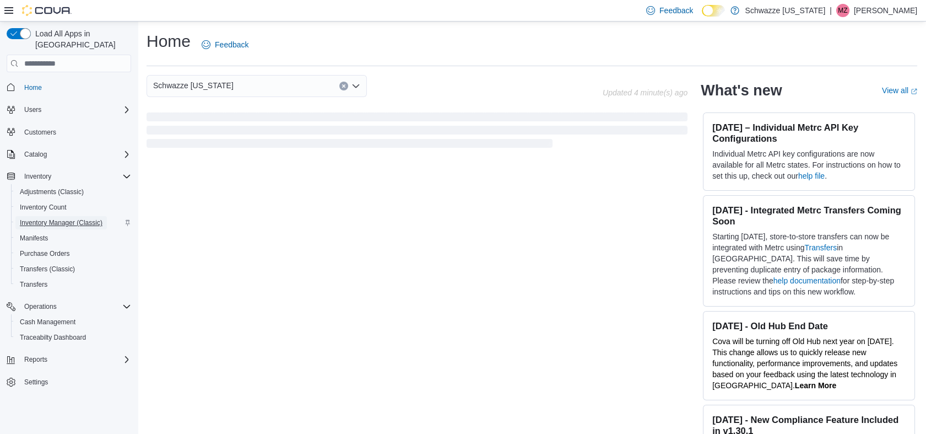
click at [69, 218] on span "Inventory Manager (Classic)" at bounding box center [61, 222] width 83 height 9
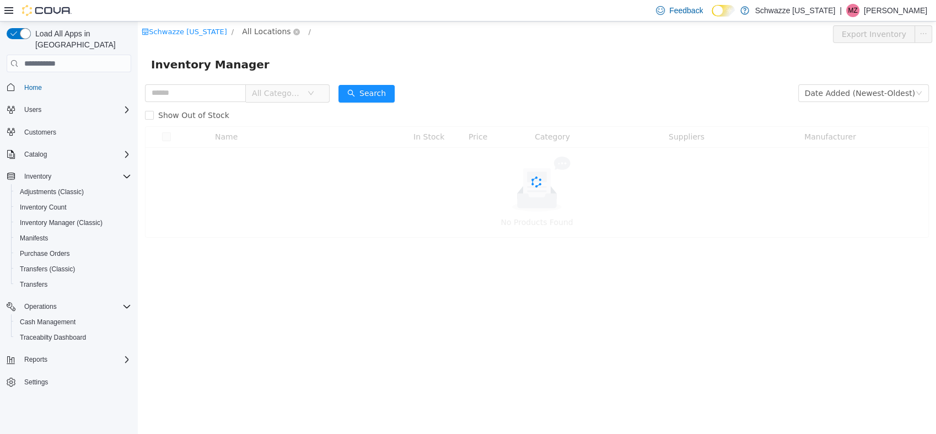
click at [255, 28] on span "All Locations" at bounding box center [266, 31] width 48 height 12
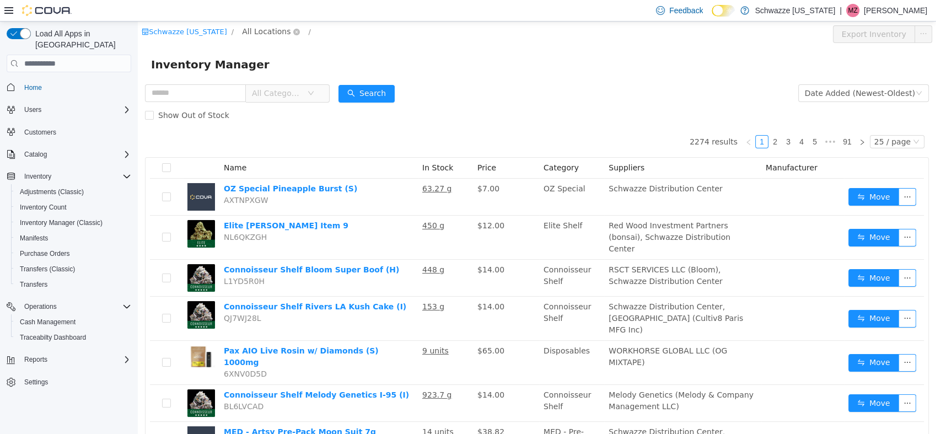
click at [251, 29] on span "All Locations" at bounding box center [266, 31] width 48 height 12
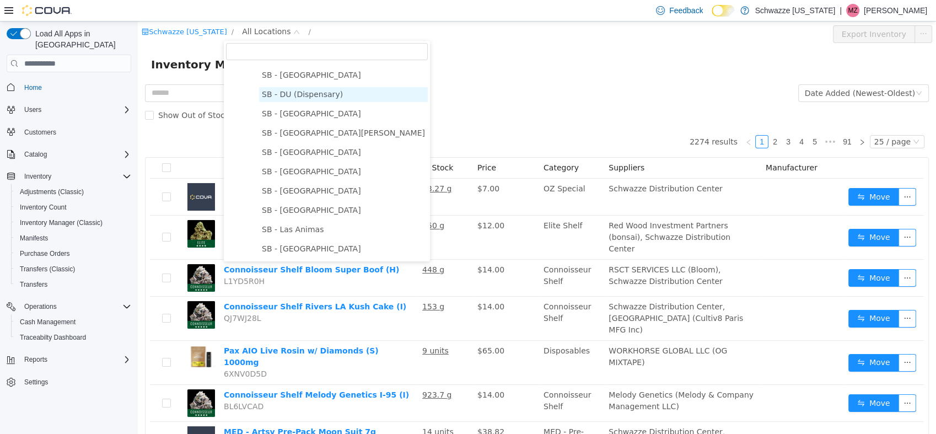
scroll to position [306, 0]
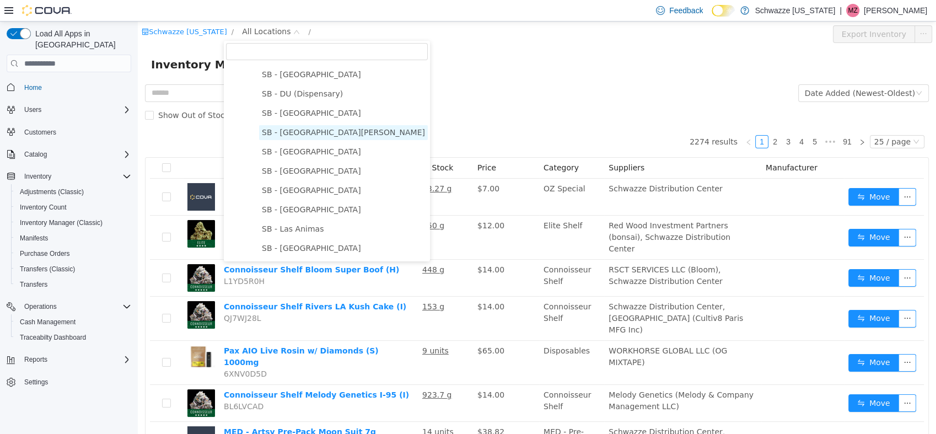
click at [297, 137] on span "SB - [GEOGRAPHIC_DATA][PERSON_NAME]" at bounding box center [343, 132] width 163 height 9
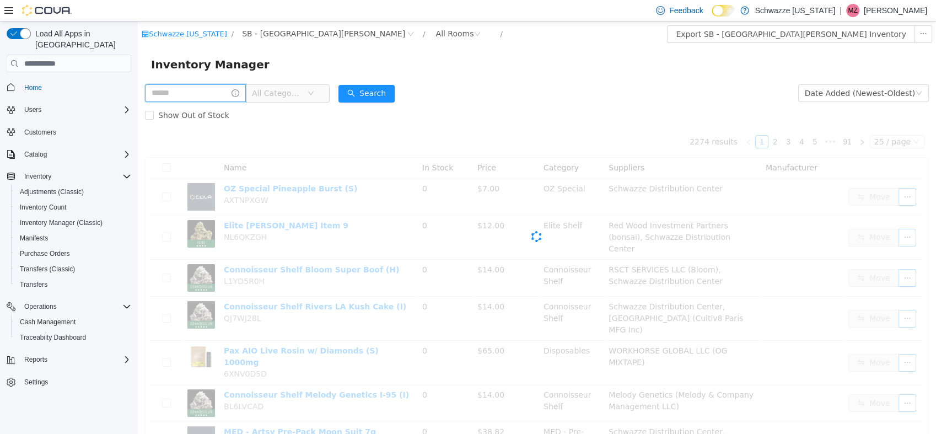
click at [199, 94] on input "text" at bounding box center [195, 93] width 101 height 18
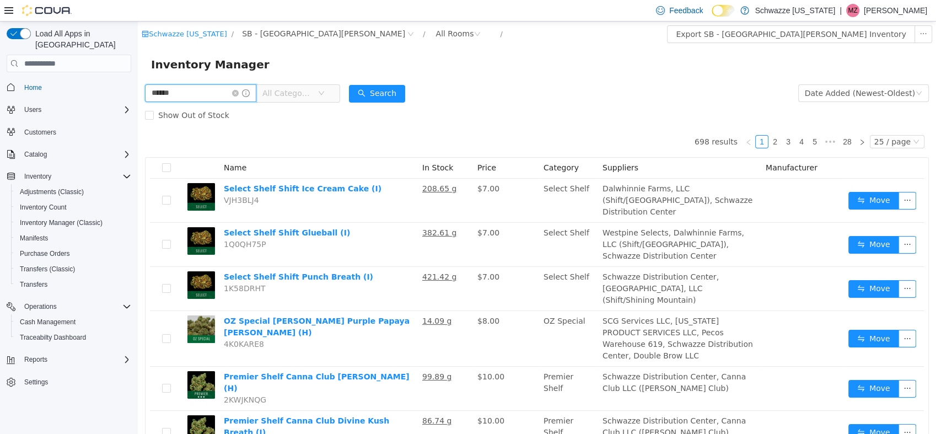
type input "******"
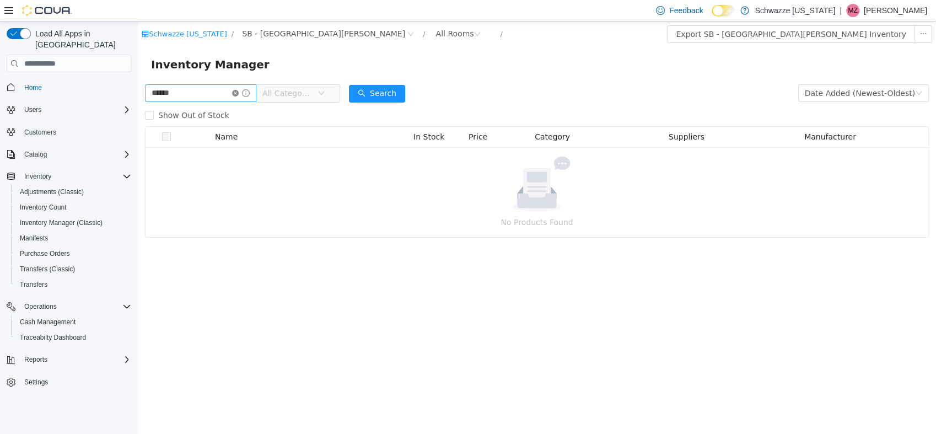
click at [239, 93] on icon "icon: close-circle" at bounding box center [235, 93] width 7 height 7
click at [198, 94] on input "text" at bounding box center [195, 93] width 101 height 18
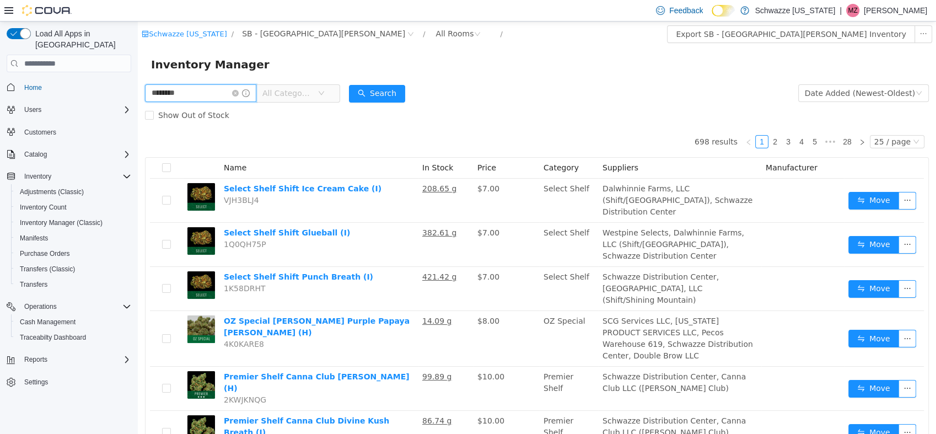
type input "********"
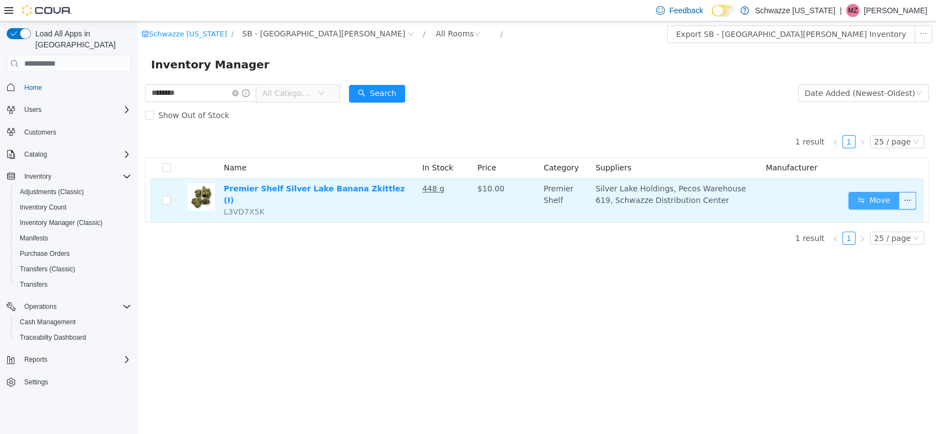
click at [877, 193] on button "Move" at bounding box center [873, 201] width 51 height 18
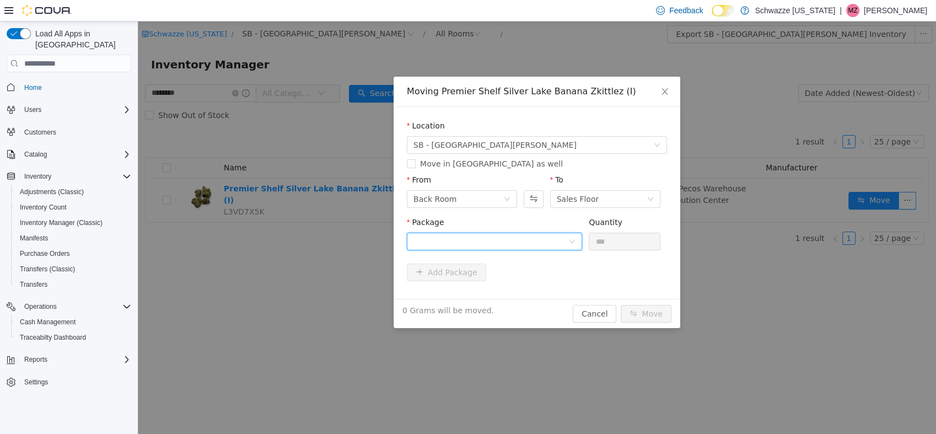
click at [489, 240] on div at bounding box center [490, 241] width 155 height 17
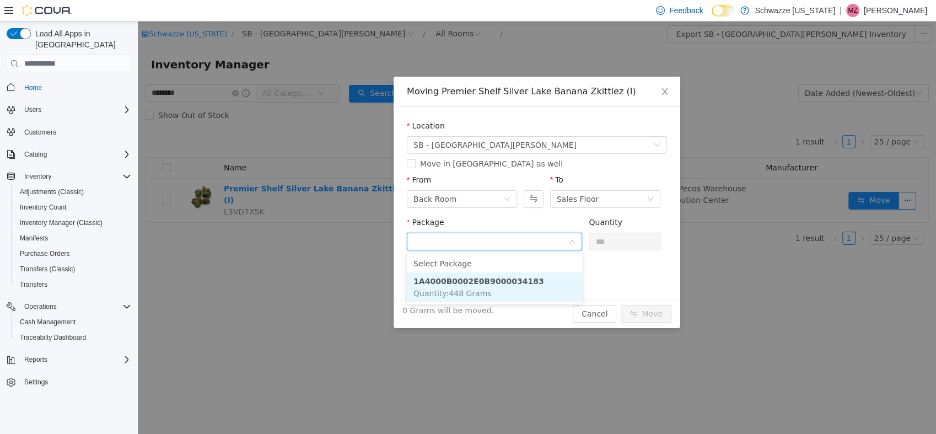
click at [529, 276] on li "1A4000B0002E0B9000034183 Quantity : 448 Grams" at bounding box center [494, 287] width 175 height 30
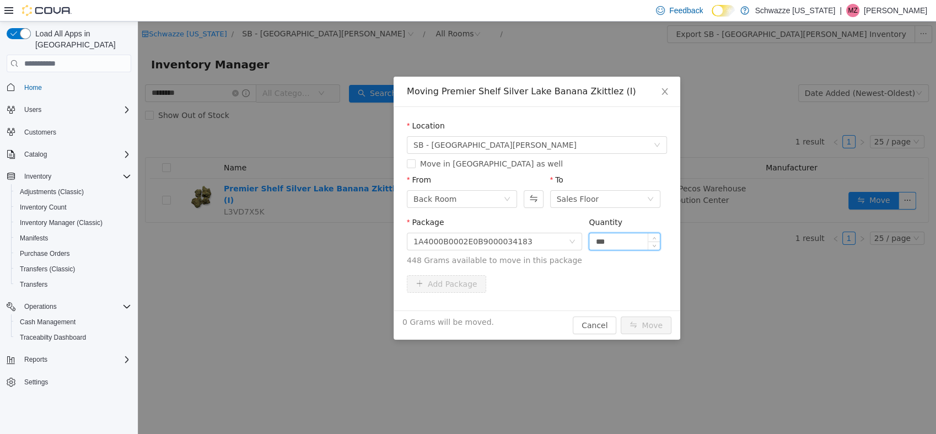
click at [626, 241] on input "***" at bounding box center [624, 241] width 71 height 17
type input "***"
click at [620, 316] on button "Move" at bounding box center [645, 325] width 51 height 18
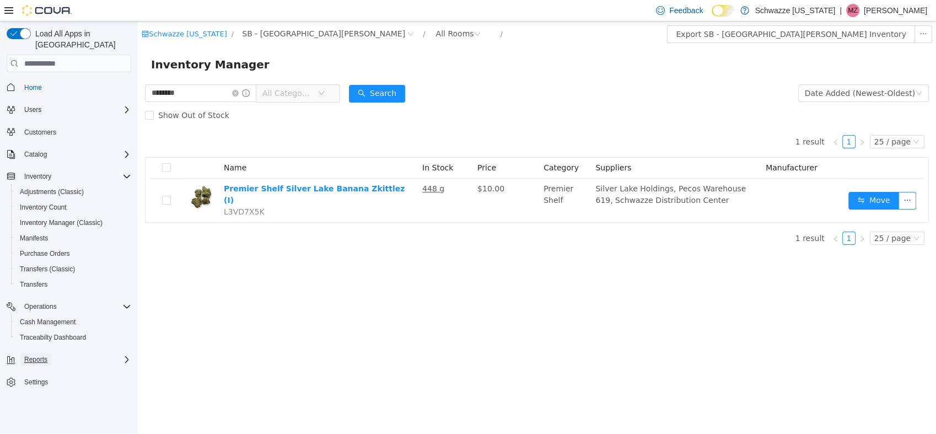
click at [39, 355] on span "Reports" at bounding box center [35, 359] width 23 height 9
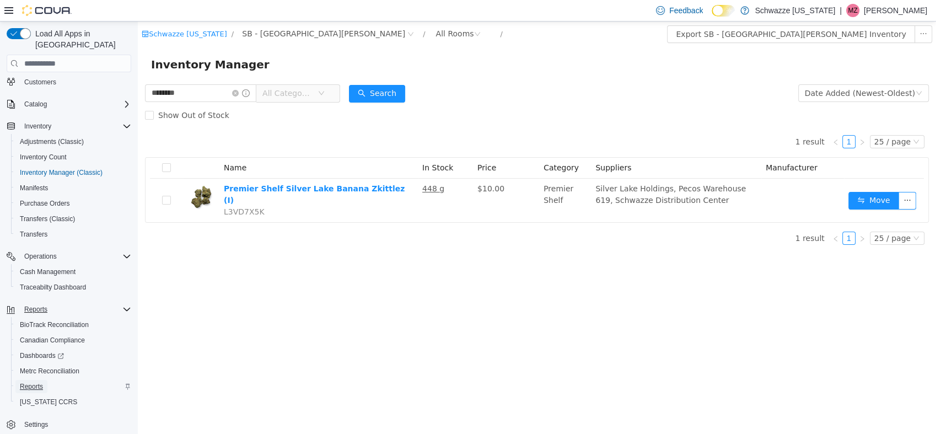
click at [41, 382] on span "Reports" at bounding box center [31, 386] width 23 height 9
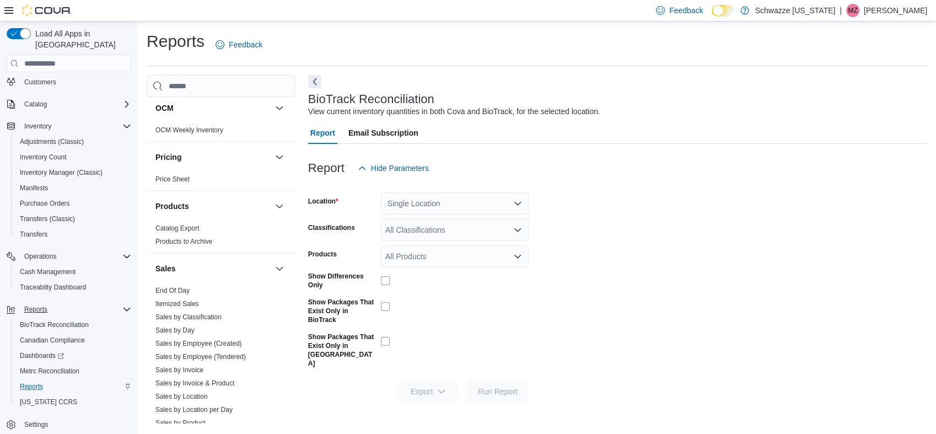
scroll to position [673, 0]
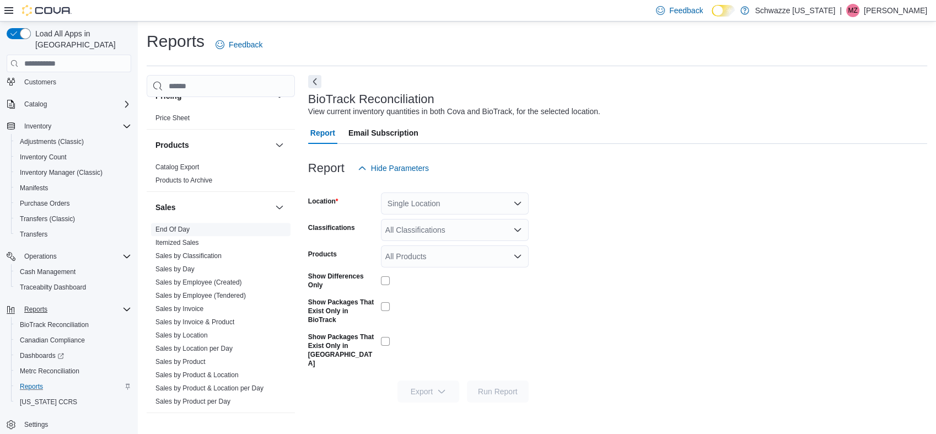
click at [187, 228] on link "End Of Day" at bounding box center [172, 229] width 34 height 8
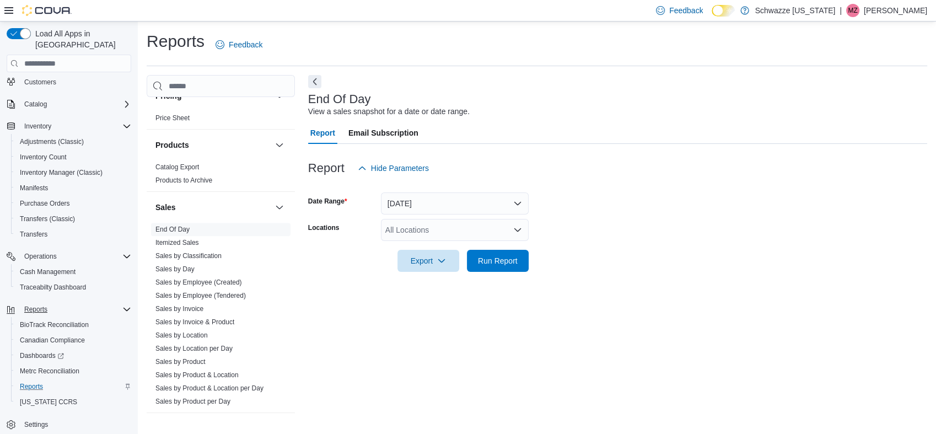
click at [417, 226] on div "All Locations" at bounding box center [455, 230] width 148 height 22
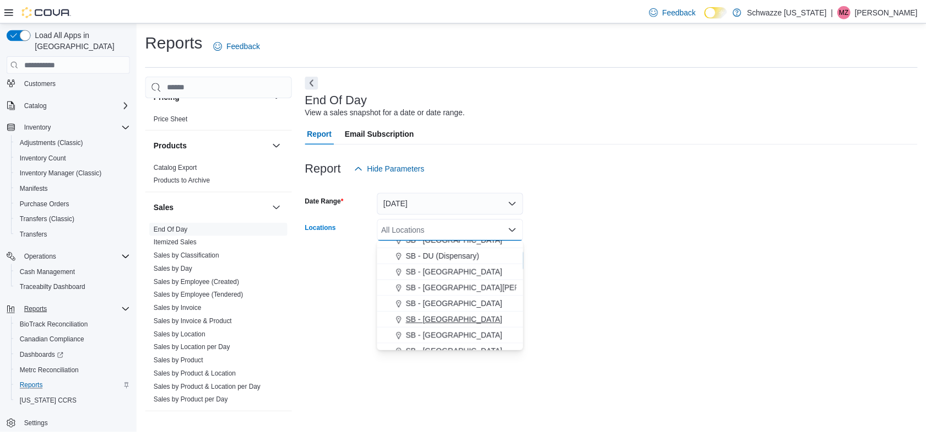
scroll to position [245, 0]
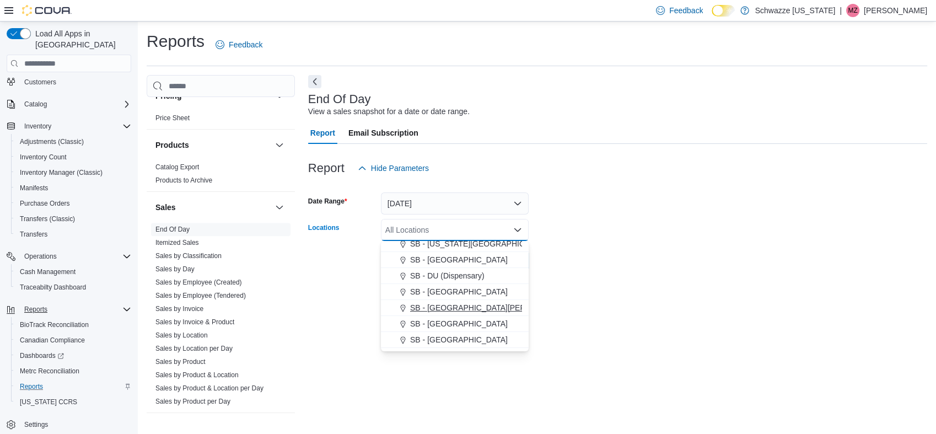
click at [437, 303] on span "SB - [GEOGRAPHIC_DATA][PERSON_NAME]" at bounding box center [490, 307] width 161 height 11
click at [640, 180] on div at bounding box center [617, 185] width 619 height 13
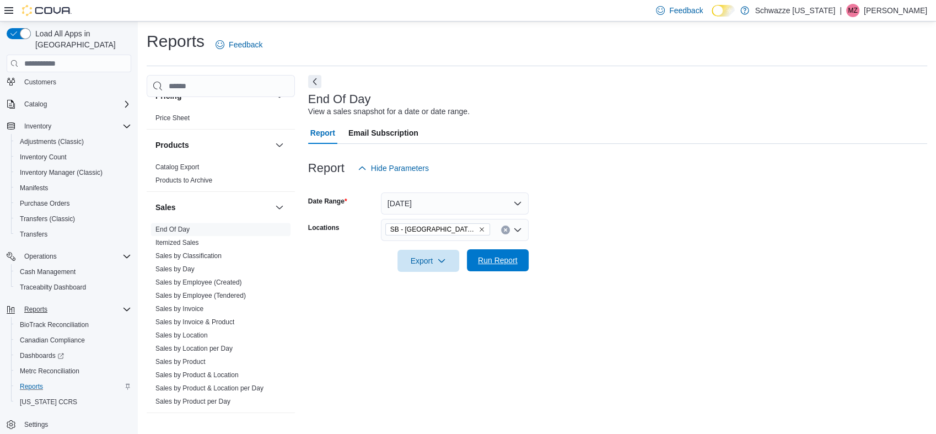
click at [489, 258] on span "Run Report" at bounding box center [498, 260] width 40 height 11
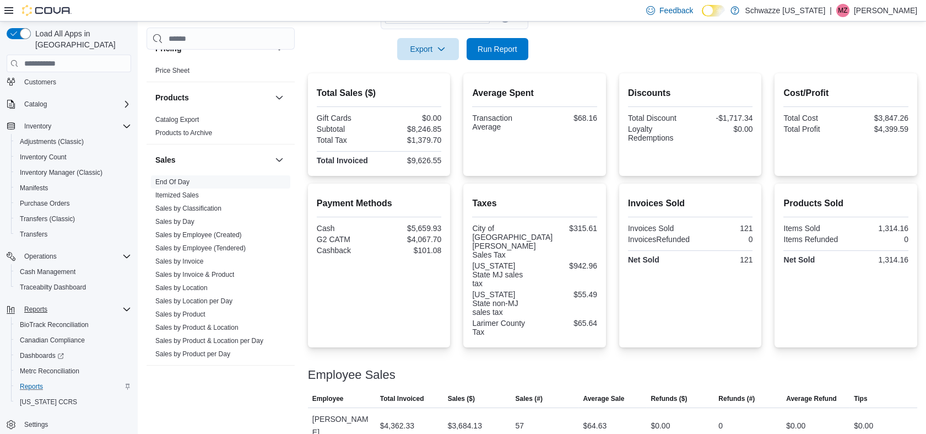
scroll to position [263, 0]
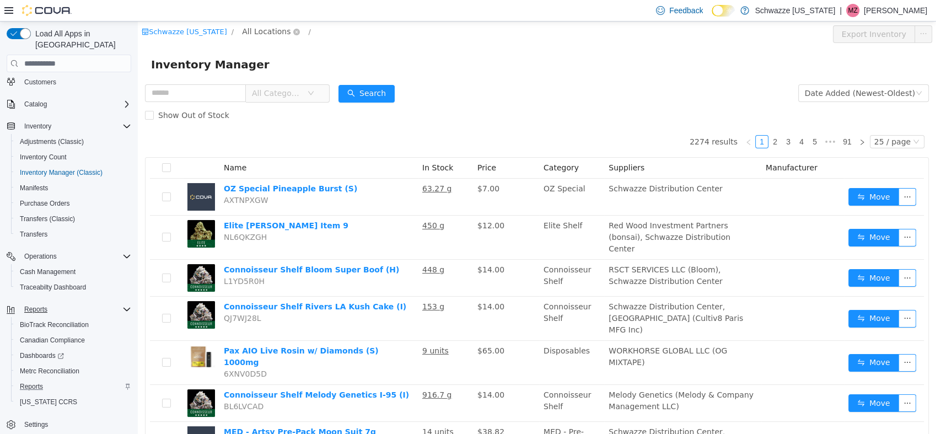
click at [247, 35] on span "All Locations" at bounding box center [266, 31] width 48 height 12
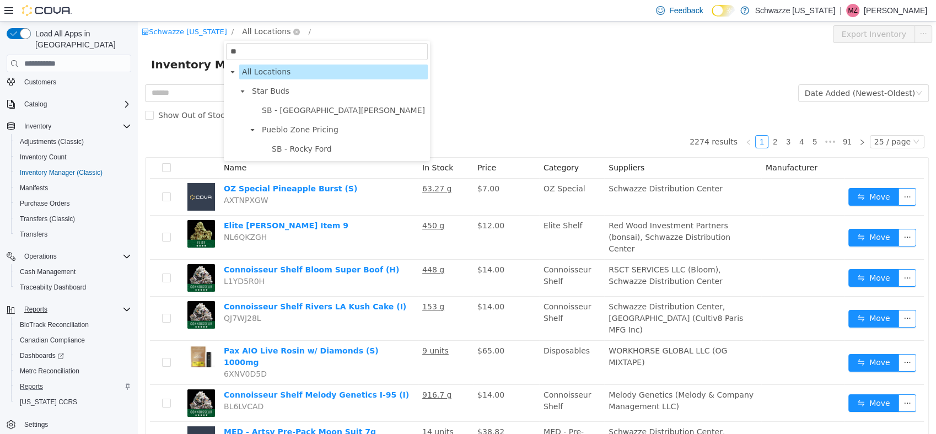
type input "***"
click at [295, 115] on span "SB - [GEOGRAPHIC_DATA][PERSON_NAME]" at bounding box center [343, 110] width 163 height 9
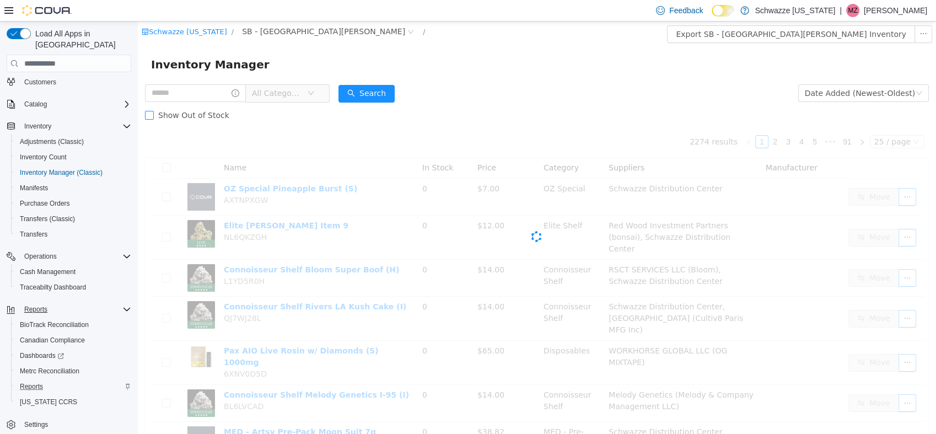
click at [189, 104] on label "Show Out of Stock" at bounding box center [189, 115] width 89 height 22
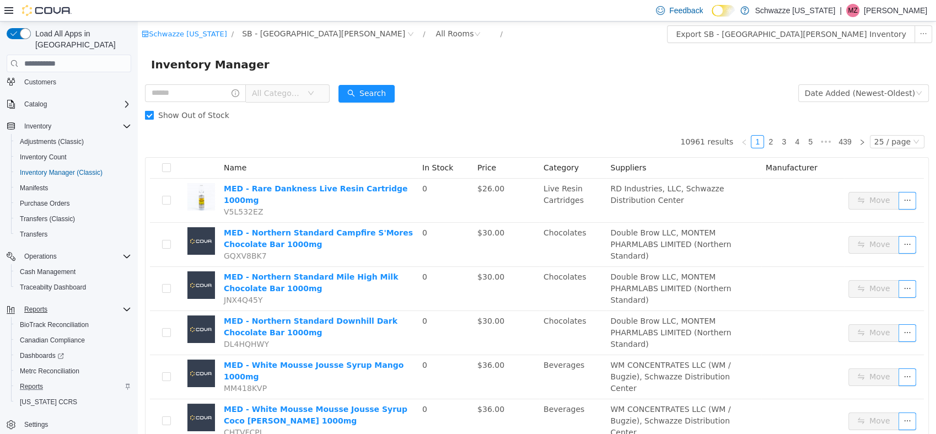
click at [186, 117] on span "Show Out of Stock" at bounding box center [194, 115] width 80 height 9
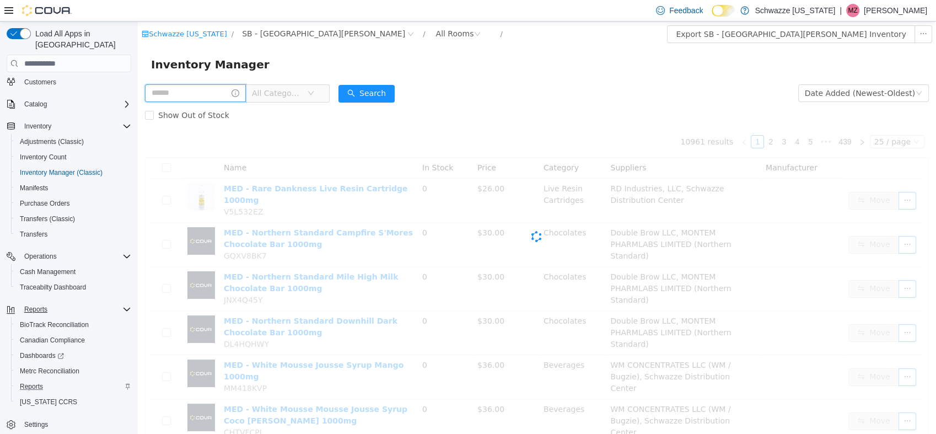
click at [205, 90] on input "text" at bounding box center [195, 93] width 101 height 18
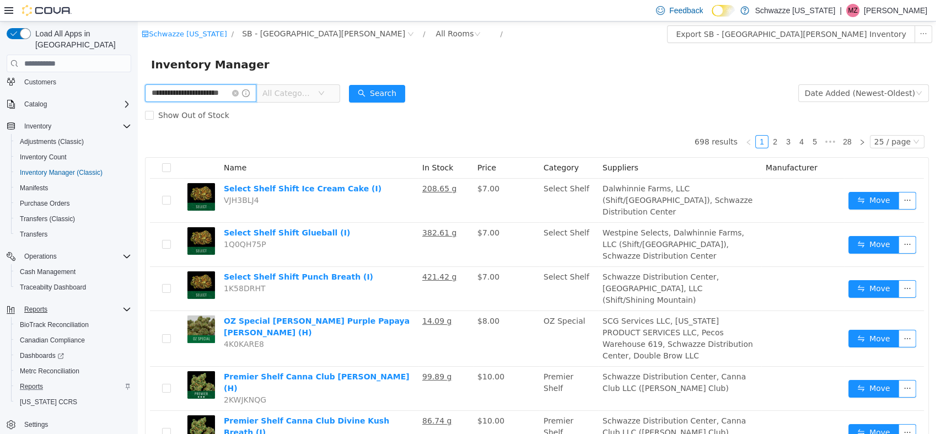
type input "**********"
